Goal: Check status: Check status

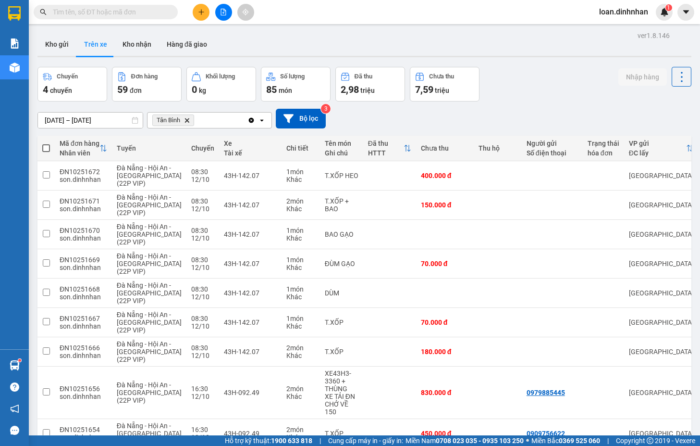
drag, startPoint x: 553, startPoint y: 101, endPoint x: 289, endPoint y: 80, distance: 264.7
click at [132, 37] on button "Kho nhận" at bounding box center [137, 44] width 44 height 23
type input "[DATE] – [DATE]"
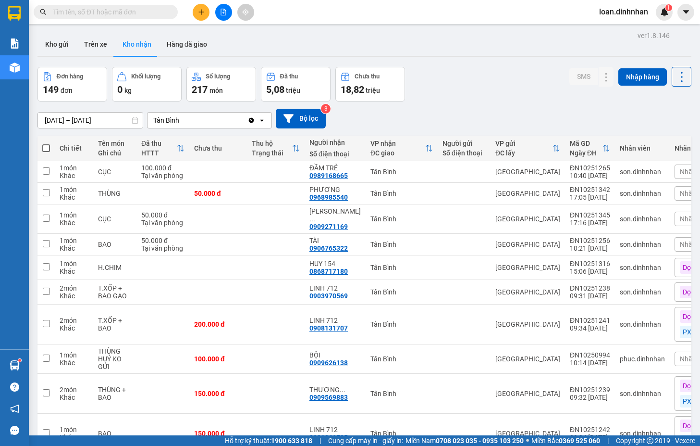
click at [167, 12] on span at bounding box center [106, 12] width 144 height 14
click at [127, 20] on div "Kết quả tìm kiếm ( 14 ) Bộ lọc Gửi 3 ngày gần nhất Mã ĐH Trạng thái Món hàng Th…" at bounding box center [93, 12] width 187 height 17
click at [128, 12] on input "text" at bounding box center [109, 12] width 113 height 11
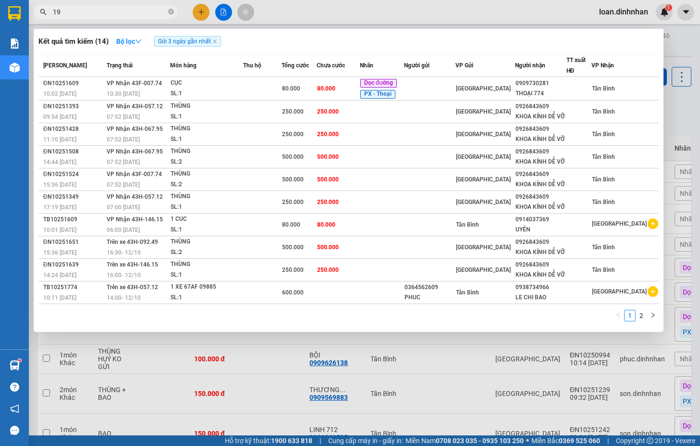
type input "198"
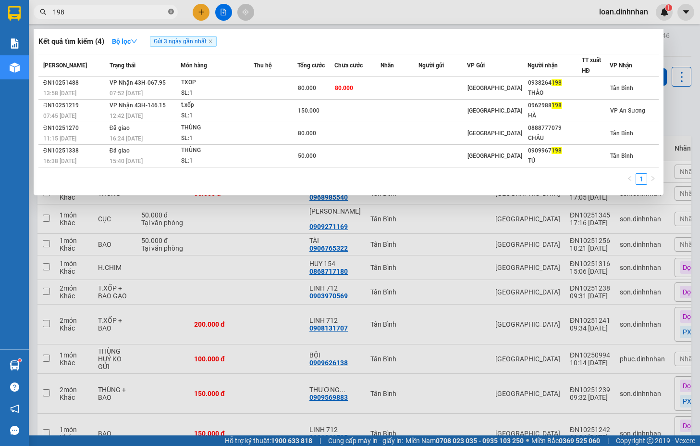
click at [172, 10] on icon "close-circle" at bounding box center [171, 12] width 6 height 6
